Goal: Task Accomplishment & Management: Manage account settings

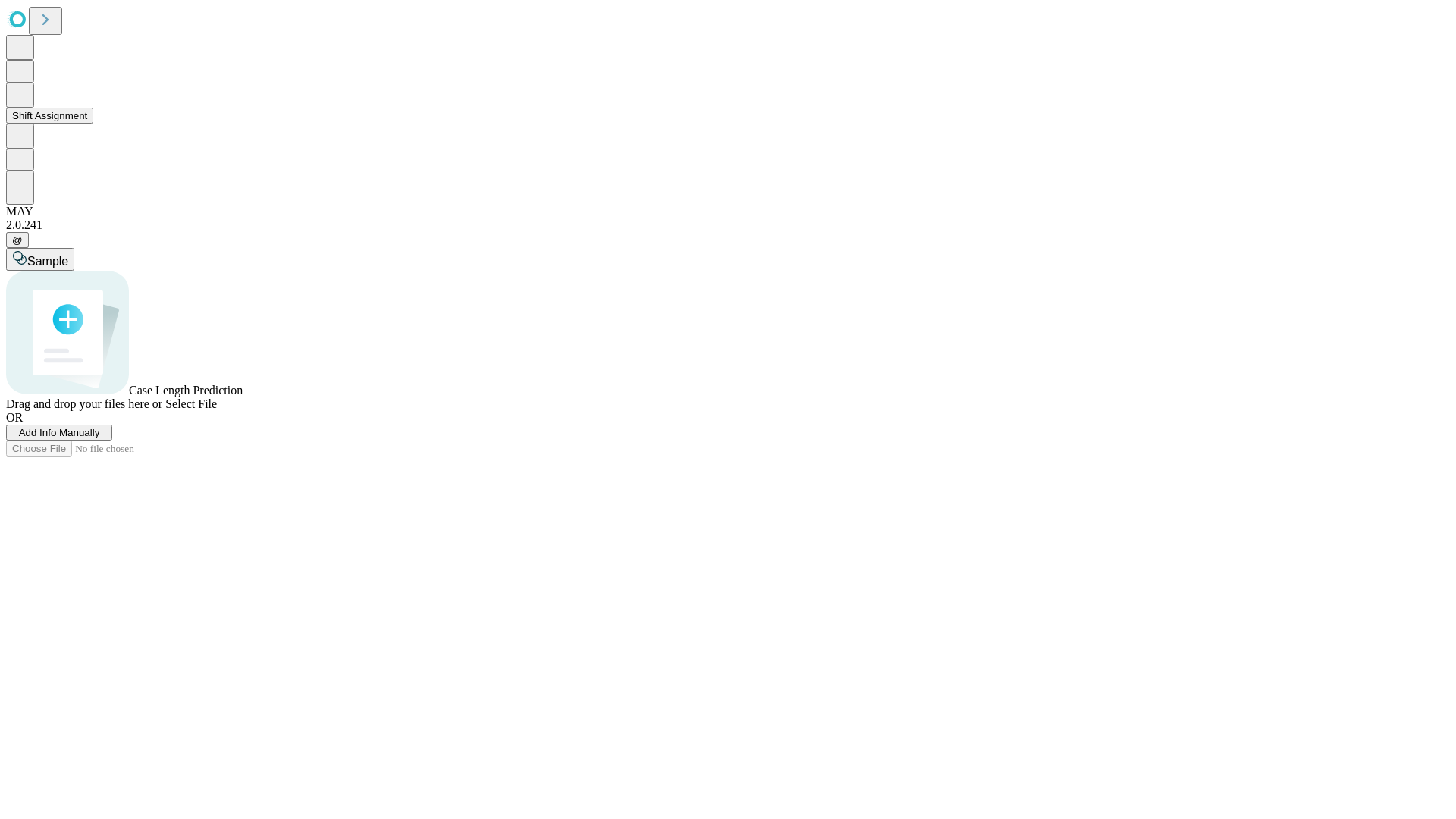
click at [93, 124] on button "Shift Assignment" at bounding box center [50, 115] width 87 height 15
